Goal: Task Accomplishment & Management: Complete application form

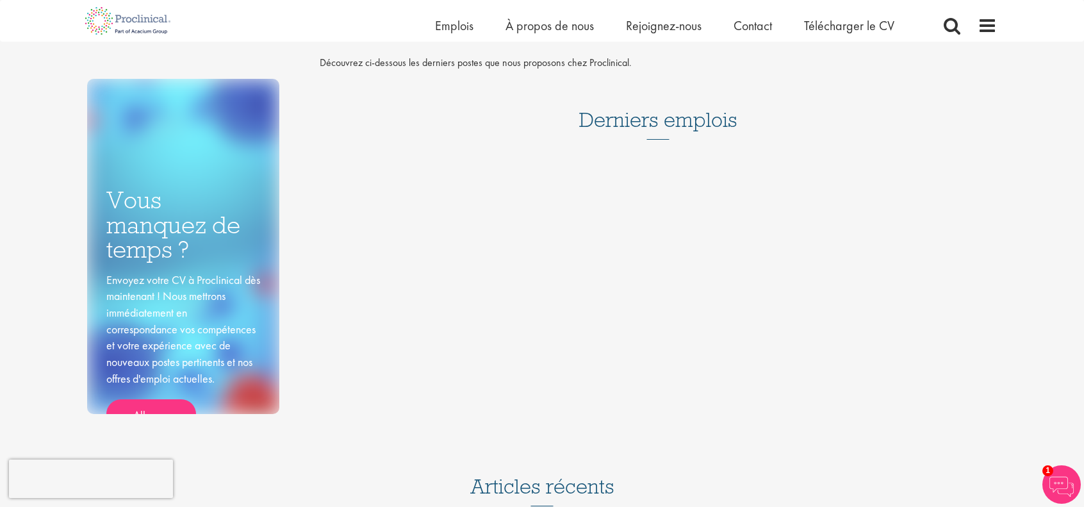
scroll to position [33, 0]
click at [171, 406] on link "Allons-y" at bounding box center [151, 414] width 90 height 29
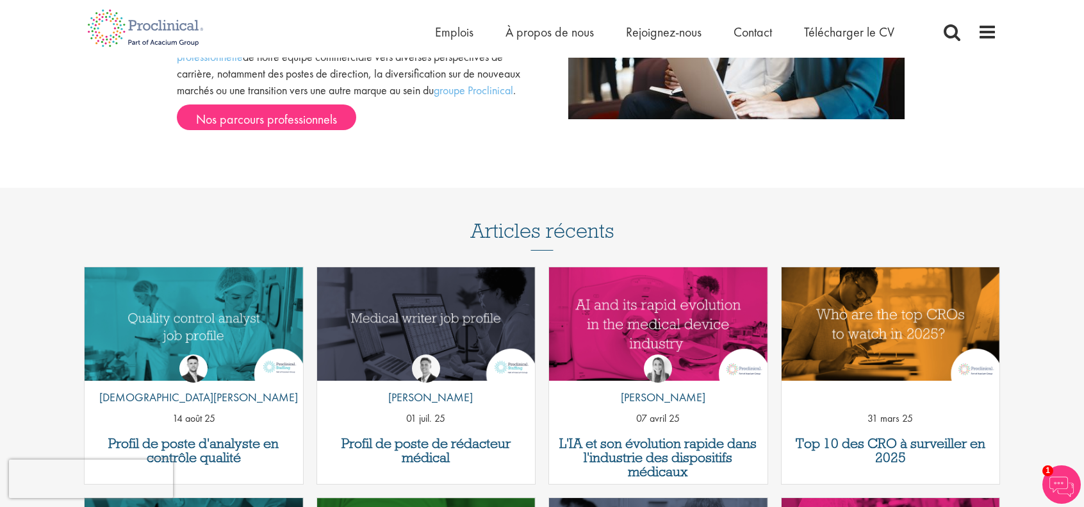
scroll to position [1570, 0]
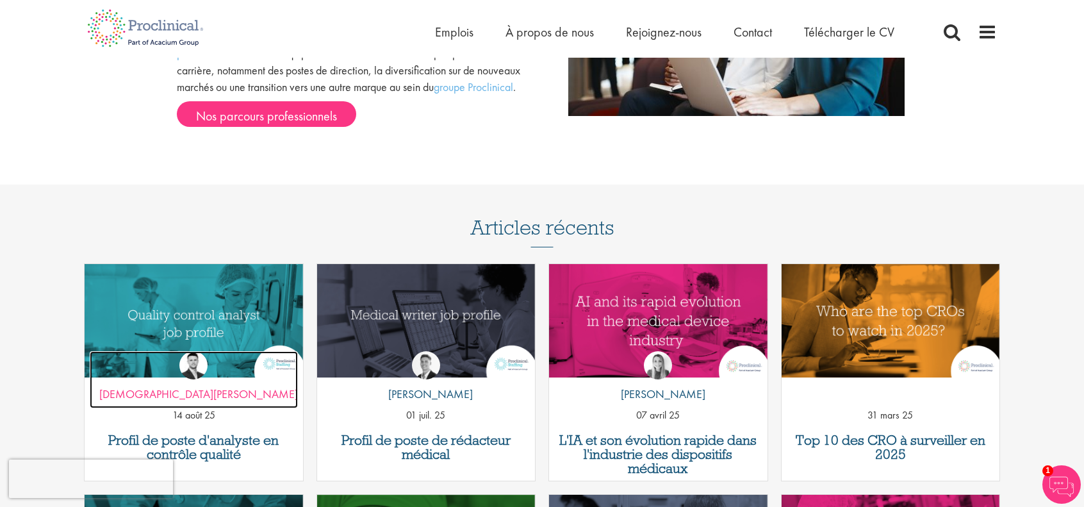
click at [226, 386] on p "par Josué Godden" at bounding box center [194, 394] width 208 height 17
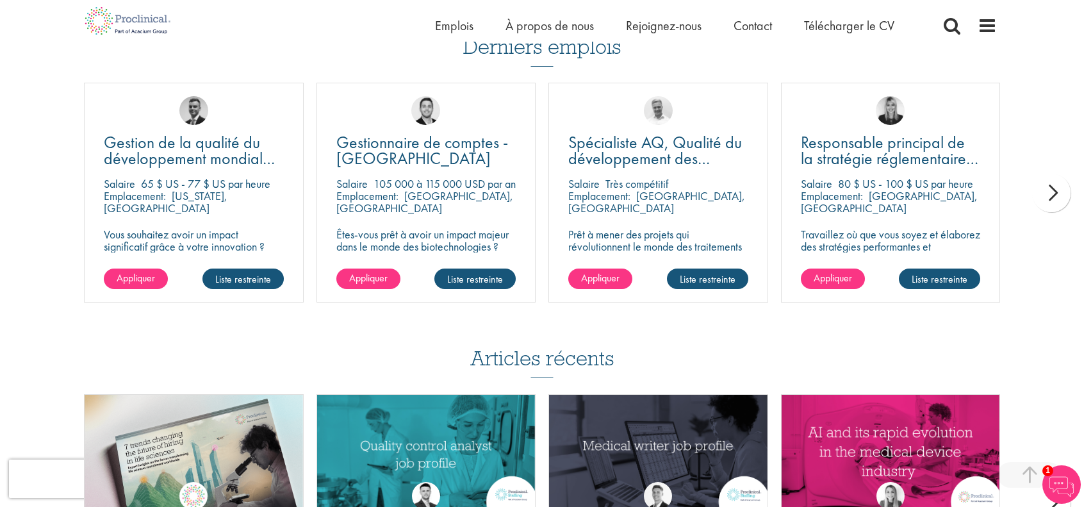
scroll to position [928, 0]
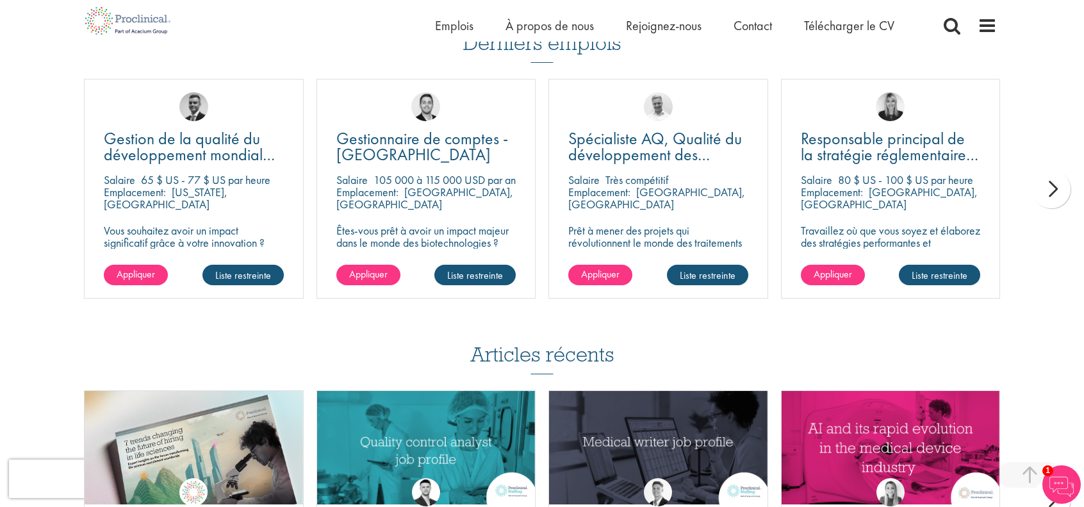
click at [1053, 189] on div "suivant" at bounding box center [1051, 189] width 38 height 38
